Goal: Check status: Check status

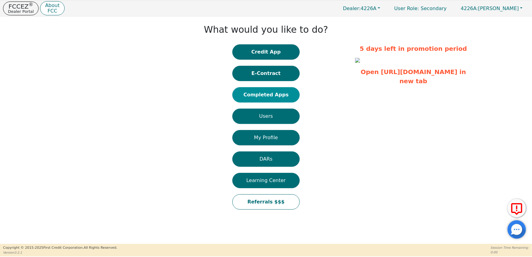
click at [278, 97] on button "Completed Apps" at bounding box center [265, 94] width 67 height 15
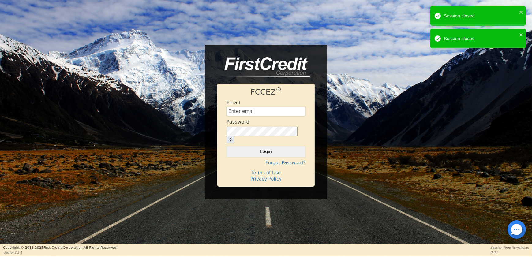
type input "[EMAIL_ADDRESS][DOMAIN_NAME]"
click at [267, 149] on button "Login" at bounding box center [266, 151] width 79 height 10
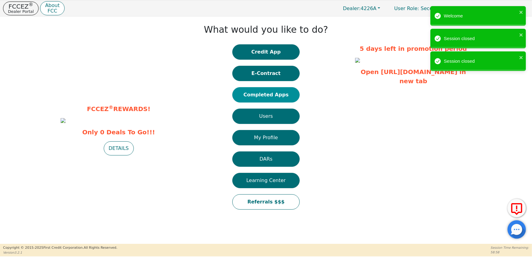
click at [272, 95] on button "Completed Apps" at bounding box center [265, 94] width 67 height 15
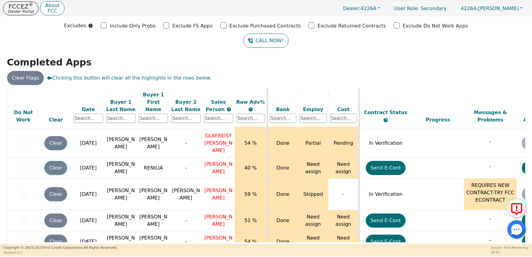
scroll to position [1429, 0]
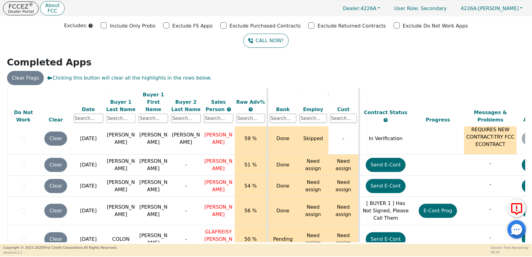
click at [124, 114] on input "text" at bounding box center [120, 118] width 29 height 9
type input "[PERSON_NAME]"
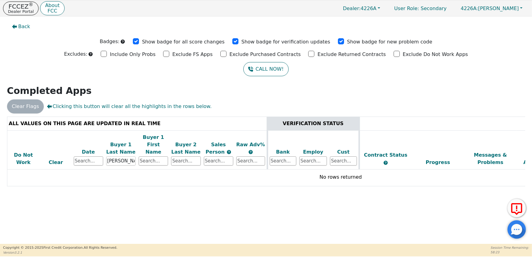
scroll to position [0, 0]
click at [89, 156] on tr "Do Not Work Clear Date Buyer 1 Last Name [PERSON_NAME] Buyer 1 First Name Buyer…" at bounding box center [341, 149] width 668 height 39
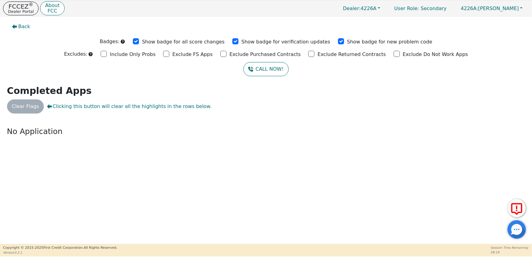
click at [137, 156] on div "Back Badges: Show badge for all score changes Show badge for verification updat…" at bounding box center [266, 131] width 532 height 228
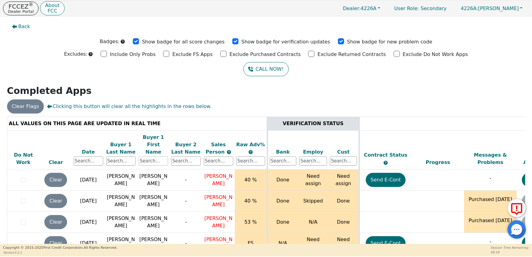
click at [154, 156] on input "text" at bounding box center [153, 160] width 29 height 9
type input "[PERSON_NAME]"
